Goal: Information Seeking & Learning: Stay updated

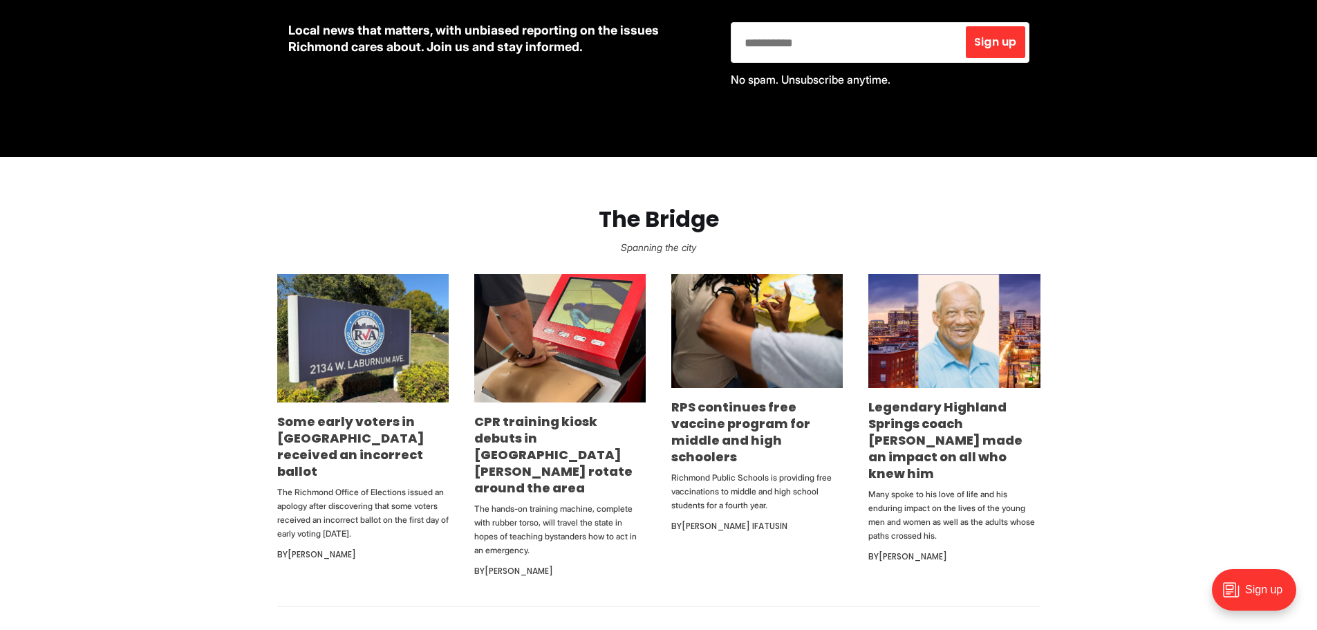
scroll to position [1155, 0]
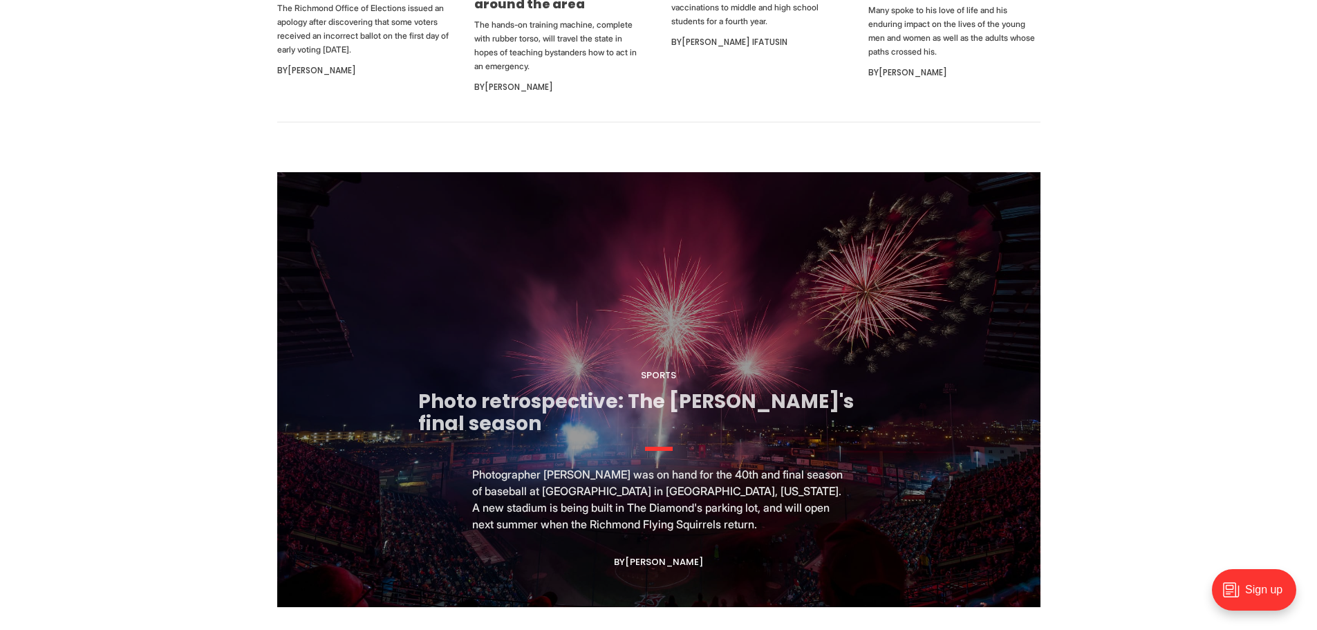
click at [592, 407] on link "Photo retrospective: The [PERSON_NAME]'s final season" at bounding box center [635, 412] width 435 height 49
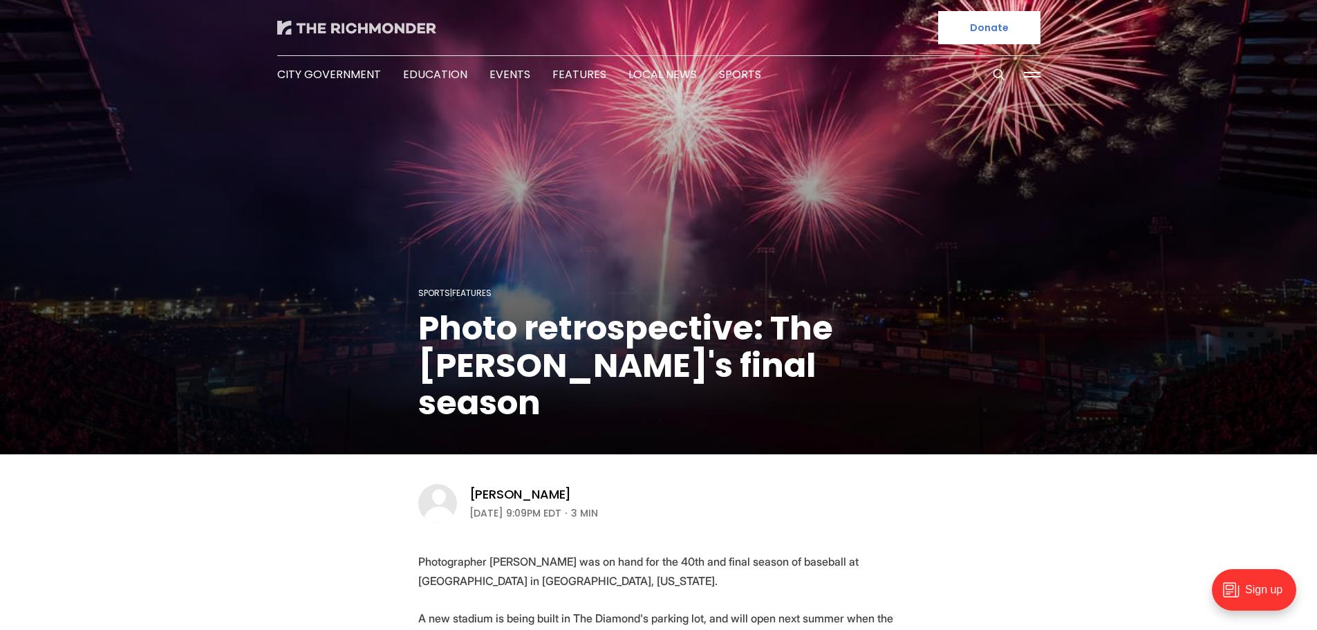
click at [337, 24] on img at bounding box center [356, 28] width 159 height 14
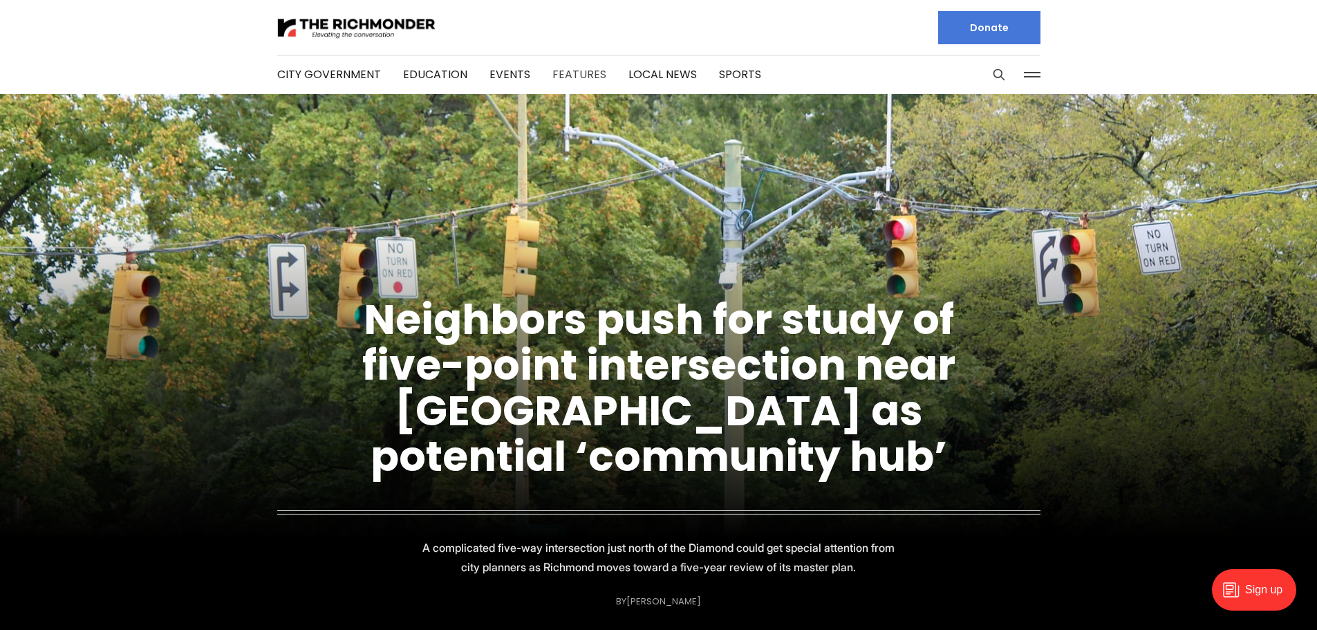
click at [573, 78] on link "Features" at bounding box center [579, 74] width 54 height 16
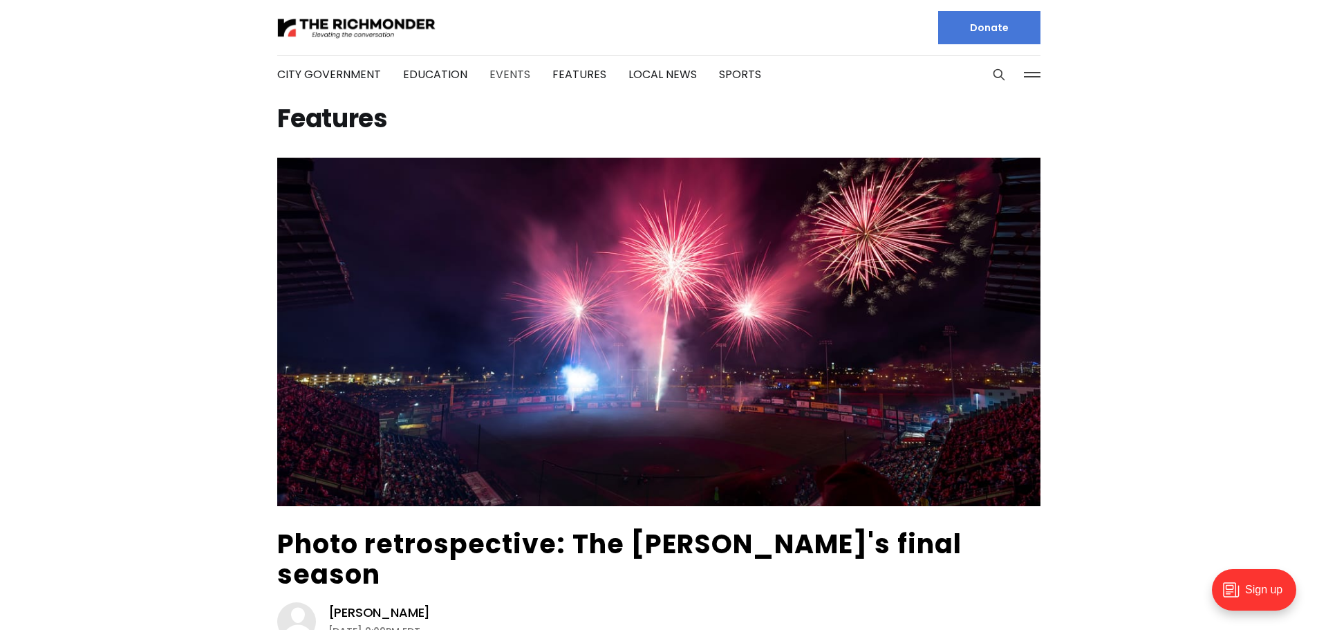
click at [508, 74] on link "Events" at bounding box center [509, 74] width 41 height 16
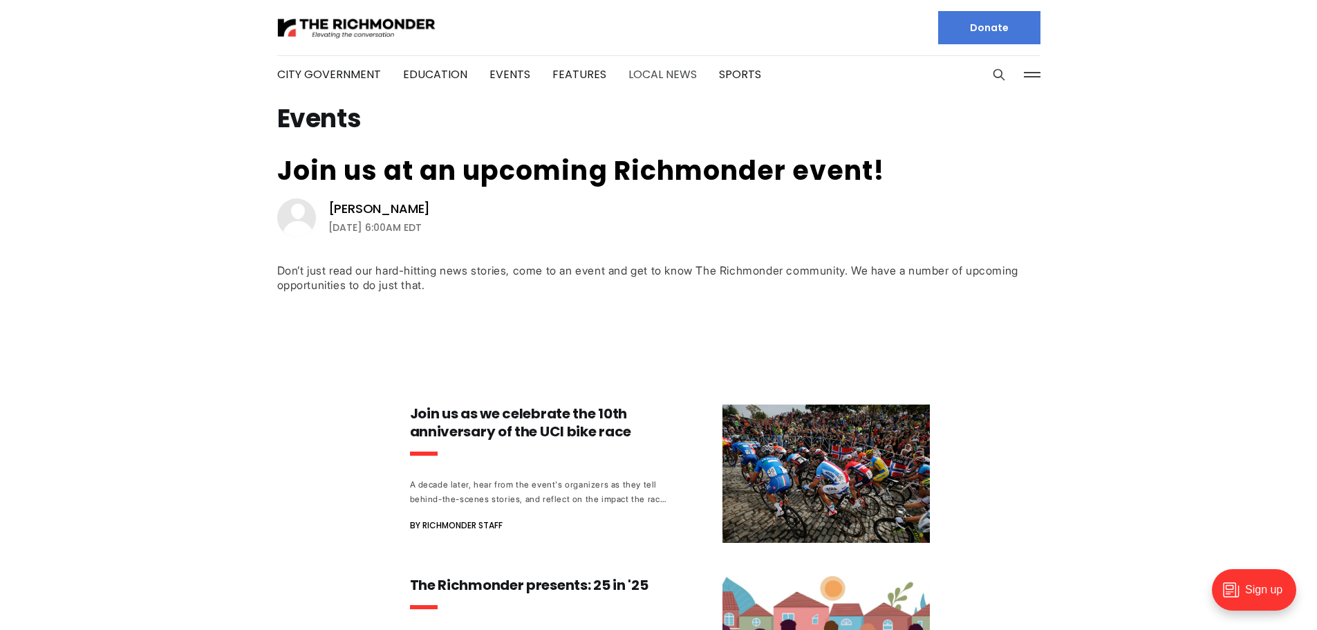
click at [665, 71] on link "Local News" at bounding box center [662, 74] width 68 height 16
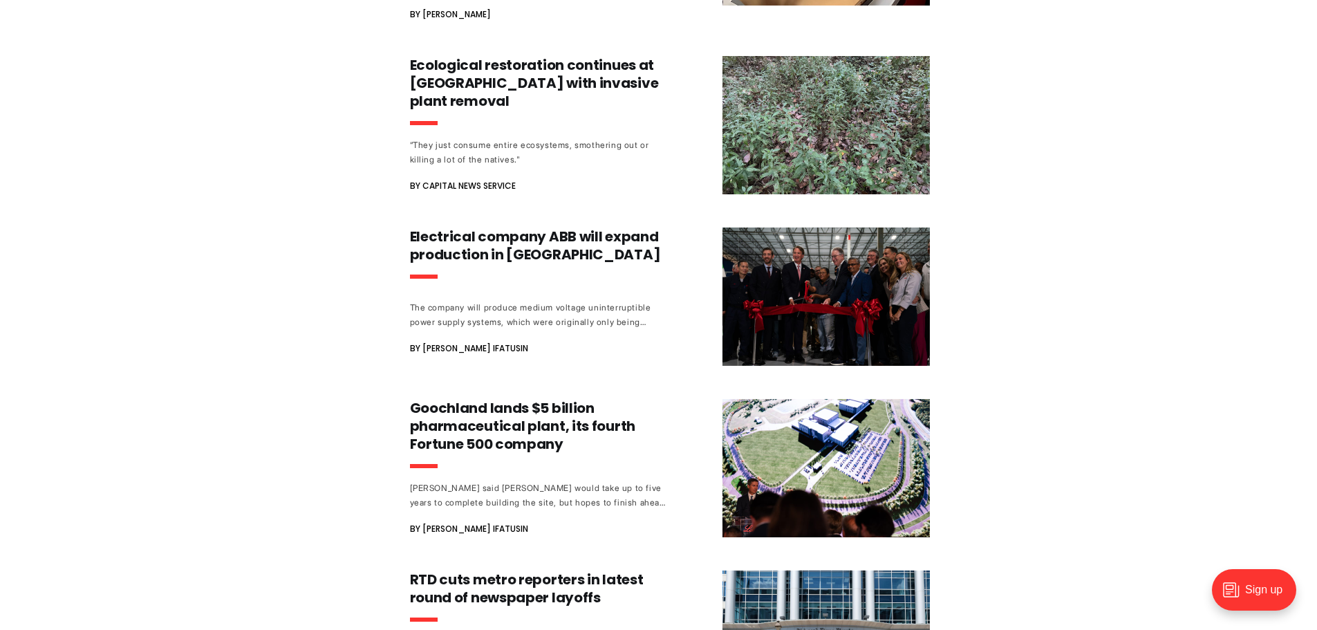
scroll to position [1106, 0]
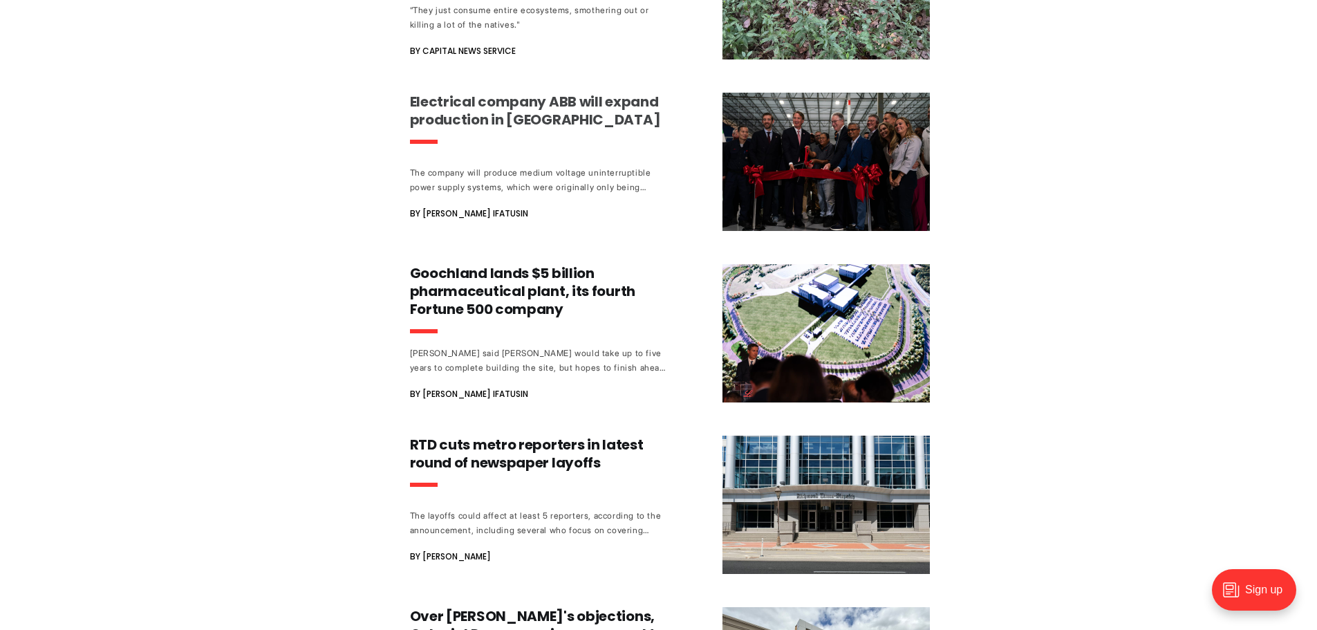
click at [518, 93] on h3 "Electrical company ABB will expand production in Henrico" at bounding box center [538, 111] width 257 height 36
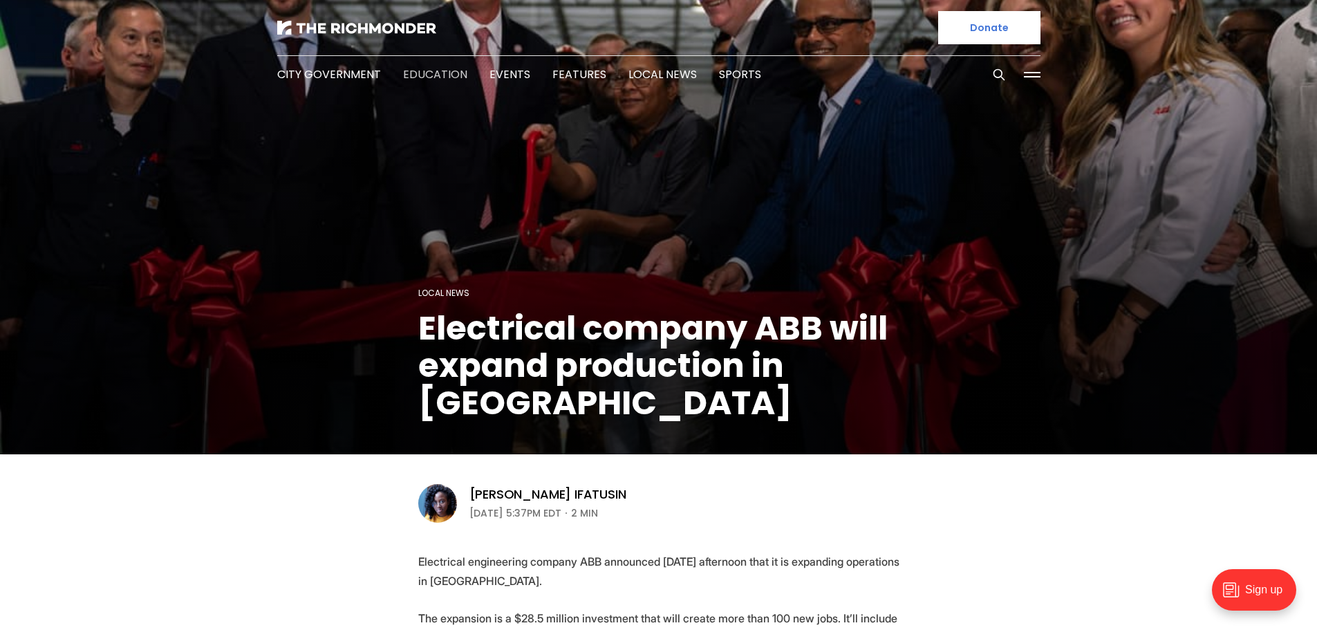
click at [427, 77] on link "Education" at bounding box center [435, 74] width 64 height 16
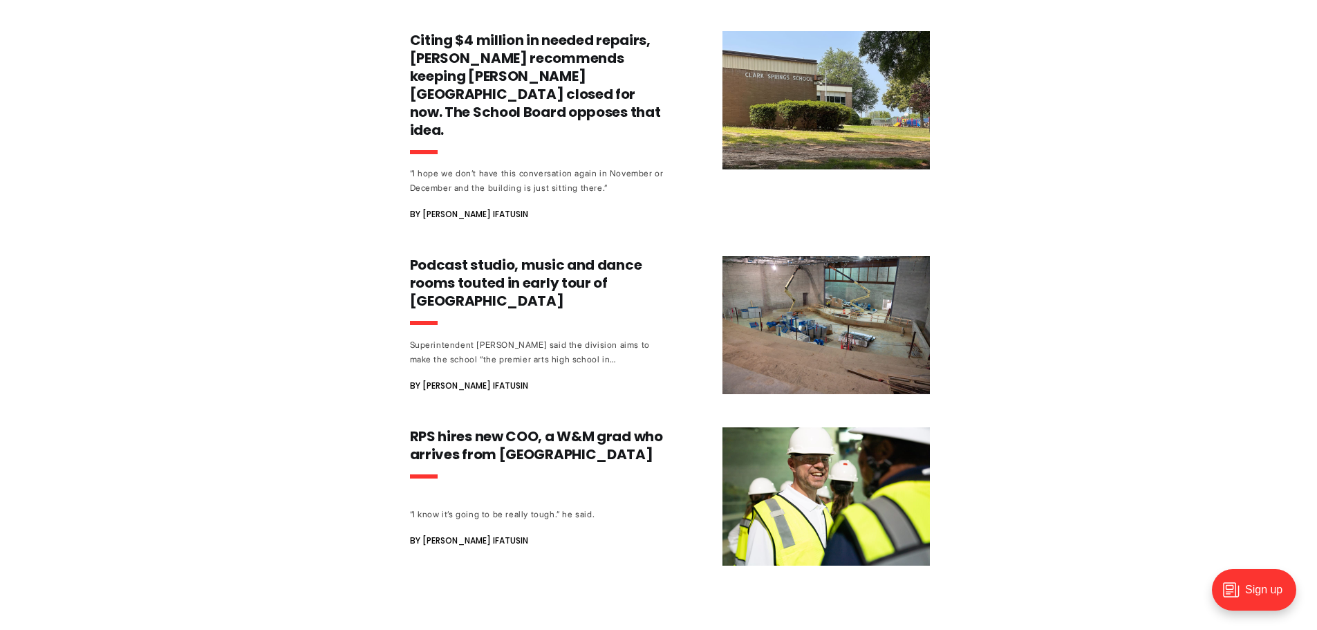
scroll to position [1313, 0]
